Goal: Check status: Check status

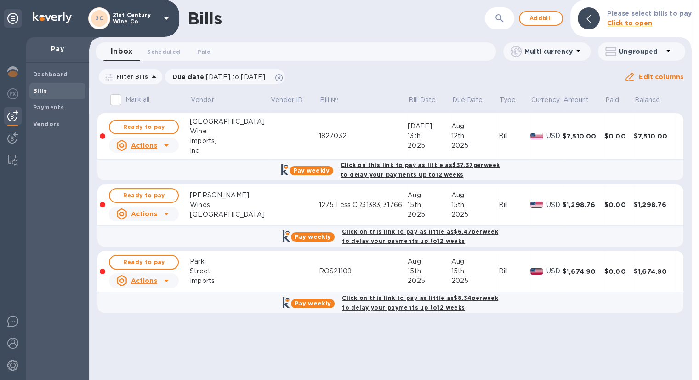
click at [38, 93] on b "Bills" at bounding box center [40, 90] width 14 height 7
click at [61, 71] on b "Dashboard" at bounding box center [50, 74] width 35 height 7
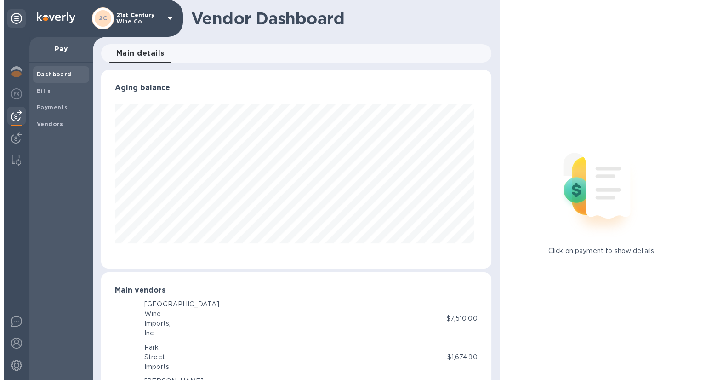
scroll to position [199, 386]
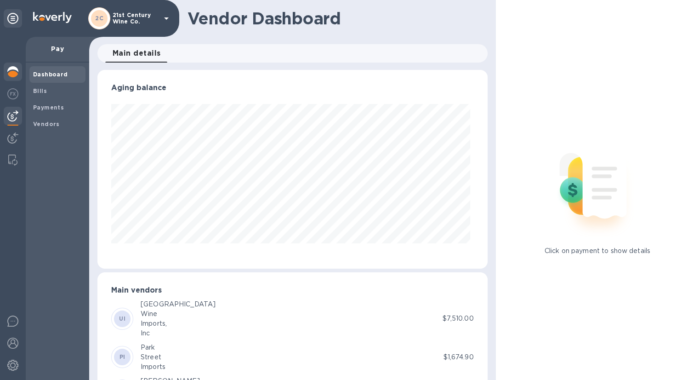
click at [8, 68] on img at bounding box center [12, 71] width 11 height 11
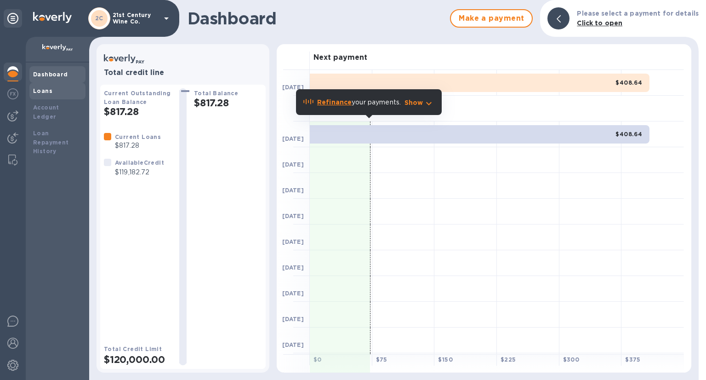
click at [54, 91] on div "Loans" at bounding box center [57, 90] width 49 height 9
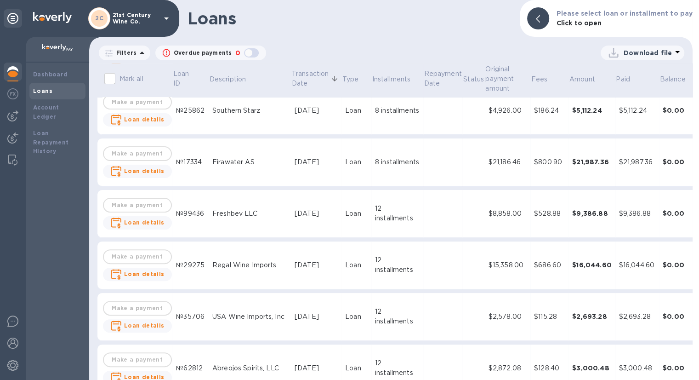
scroll to position [276, 0]
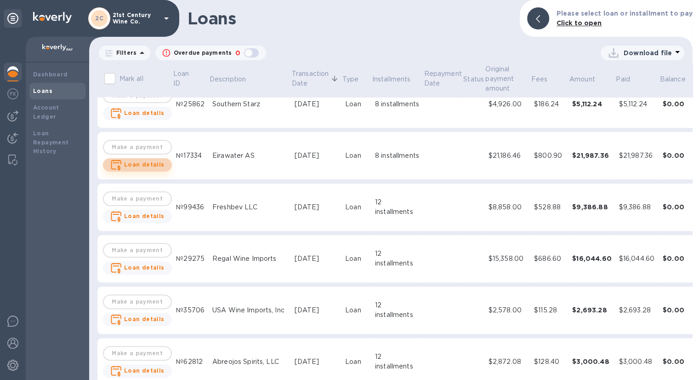
click at [142, 160] on span "Loan details" at bounding box center [144, 164] width 40 height 9
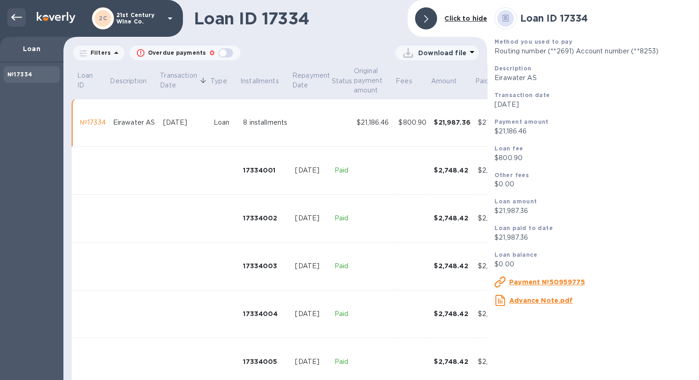
click at [18, 13] on icon at bounding box center [16, 17] width 11 height 11
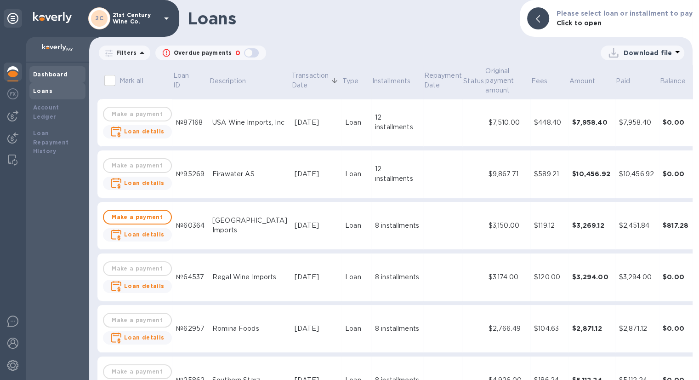
click at [55, 76] on b "Dashboard" at bounding box center [50, 74] width 35 height 7
